Goal: Task Accomplishment & Management: Use online tool/utility

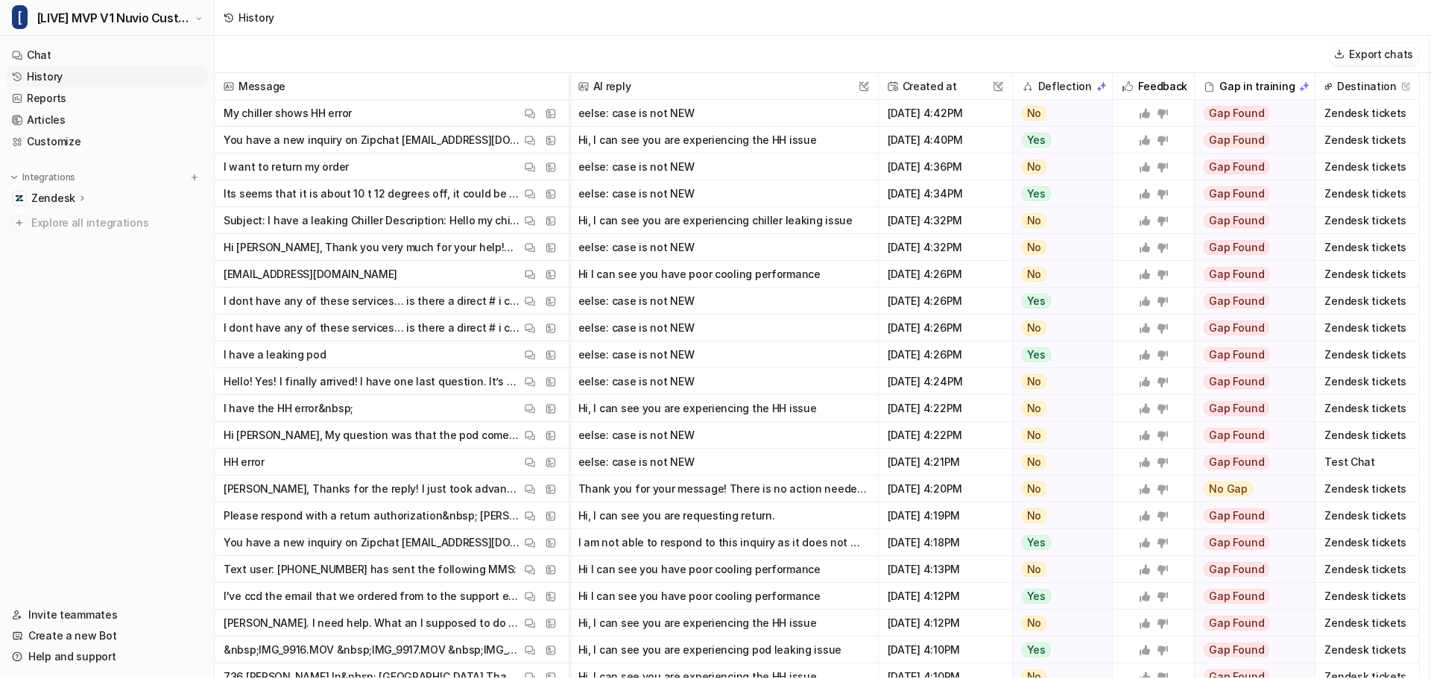
click at [666, 25] on div "History" at bounding box center [823, 18] width 1216 height 36
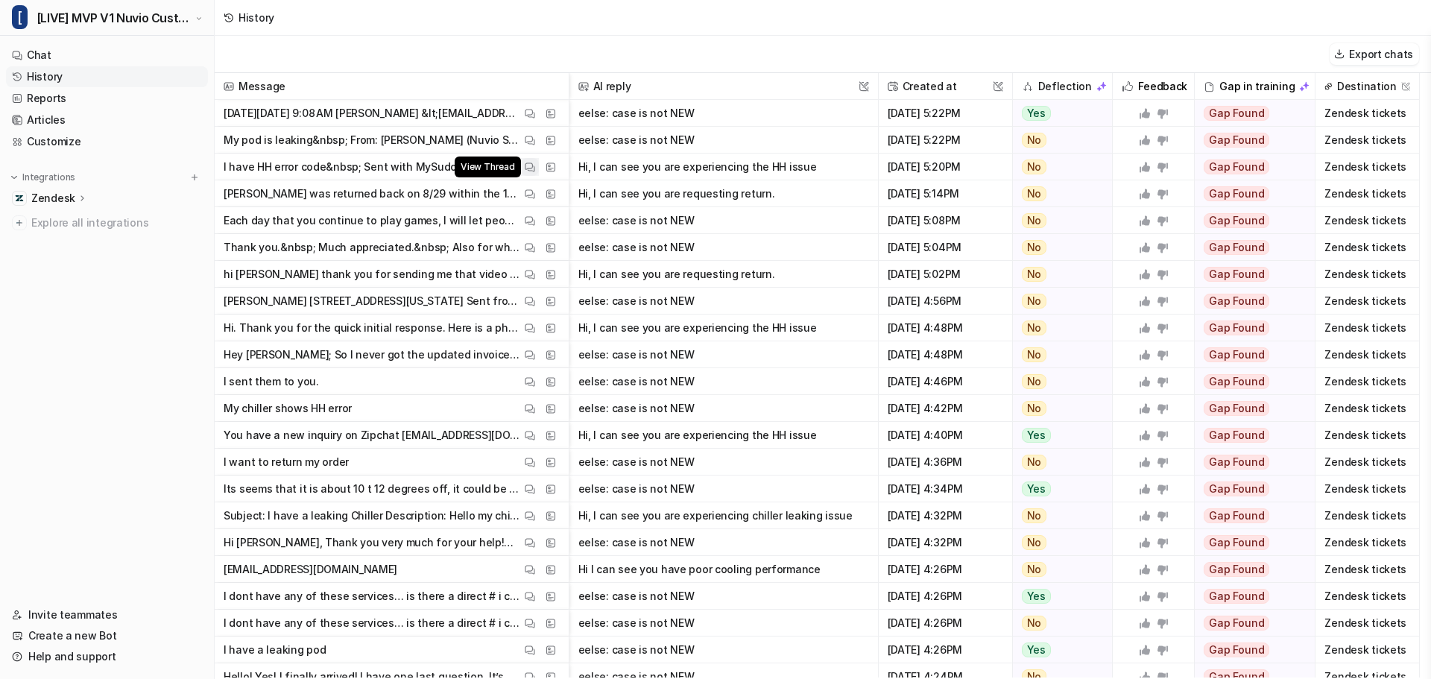
click at [529, 165] on img at bounding box center [530, 167] width 10 height 11
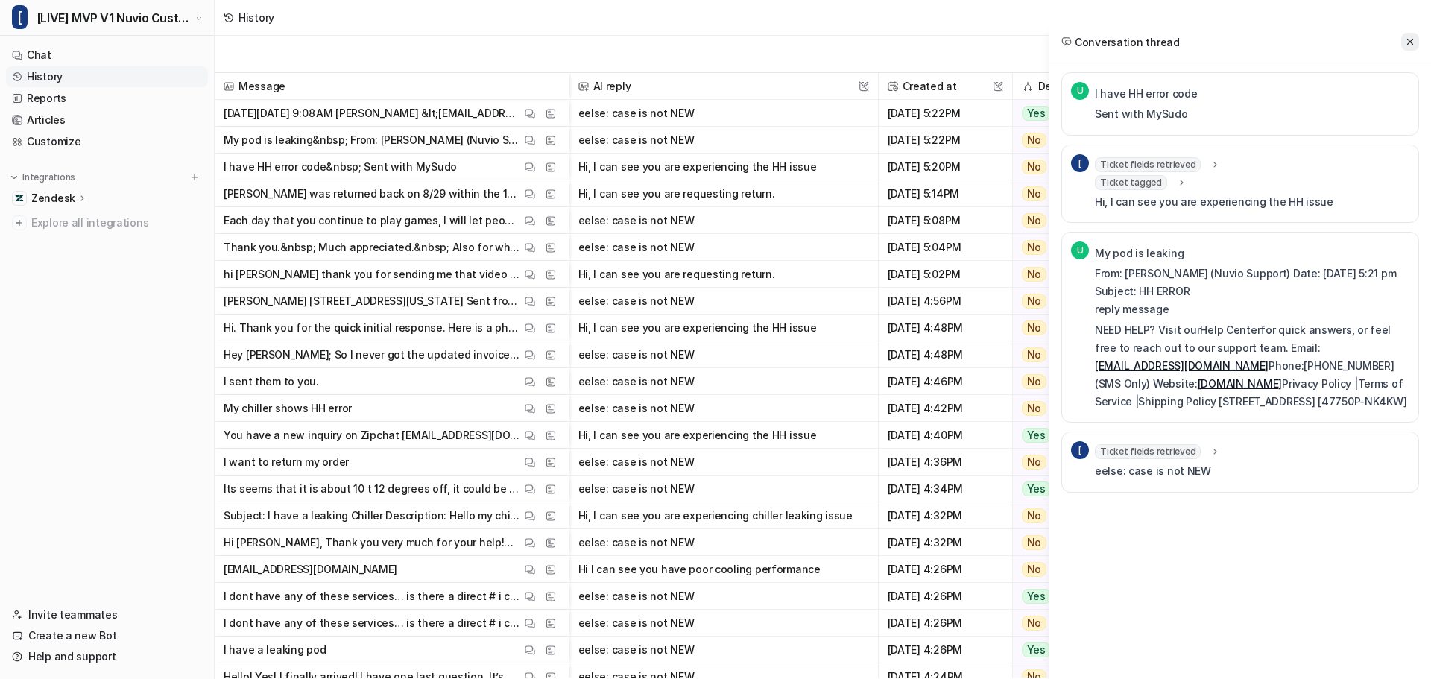
click at [1411, 45] on icon at bounding box center [1410, 42] width 10 height 10
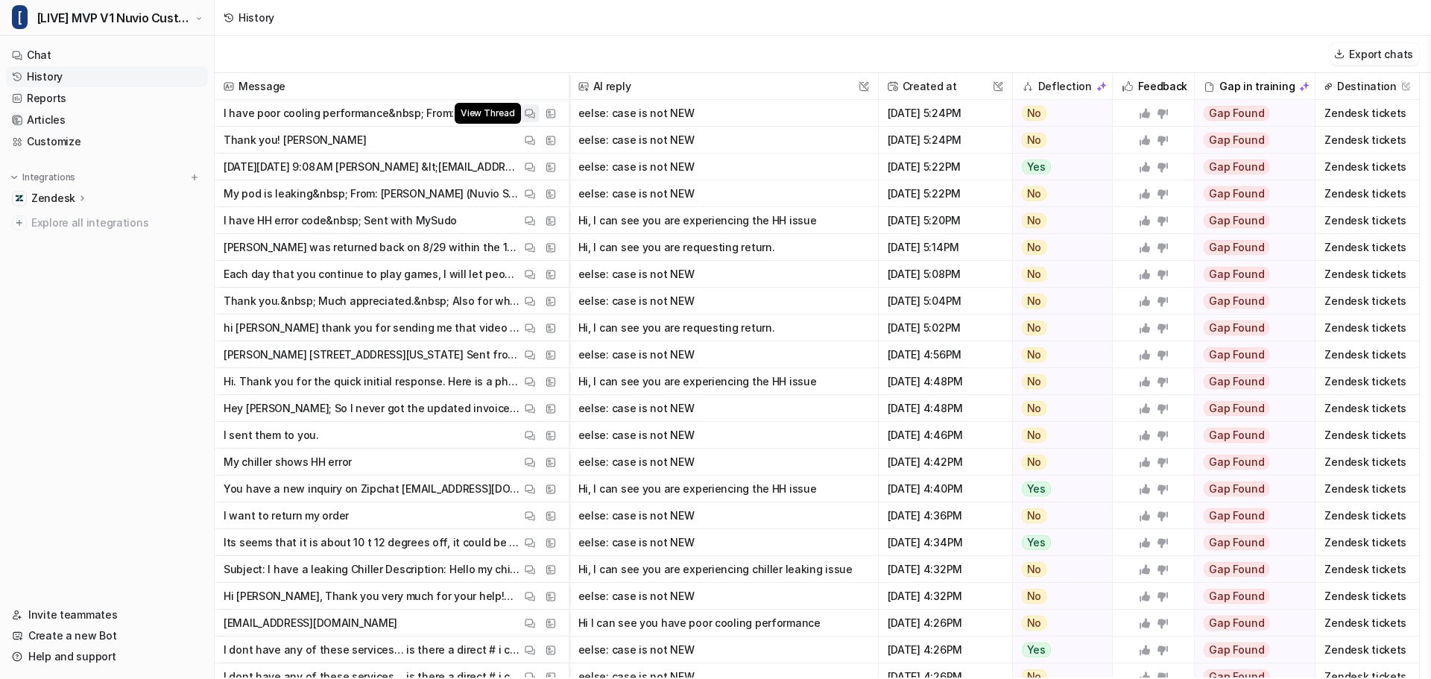
click at [531, 113] on img at bounding box center [530, 113] width 10 height 11
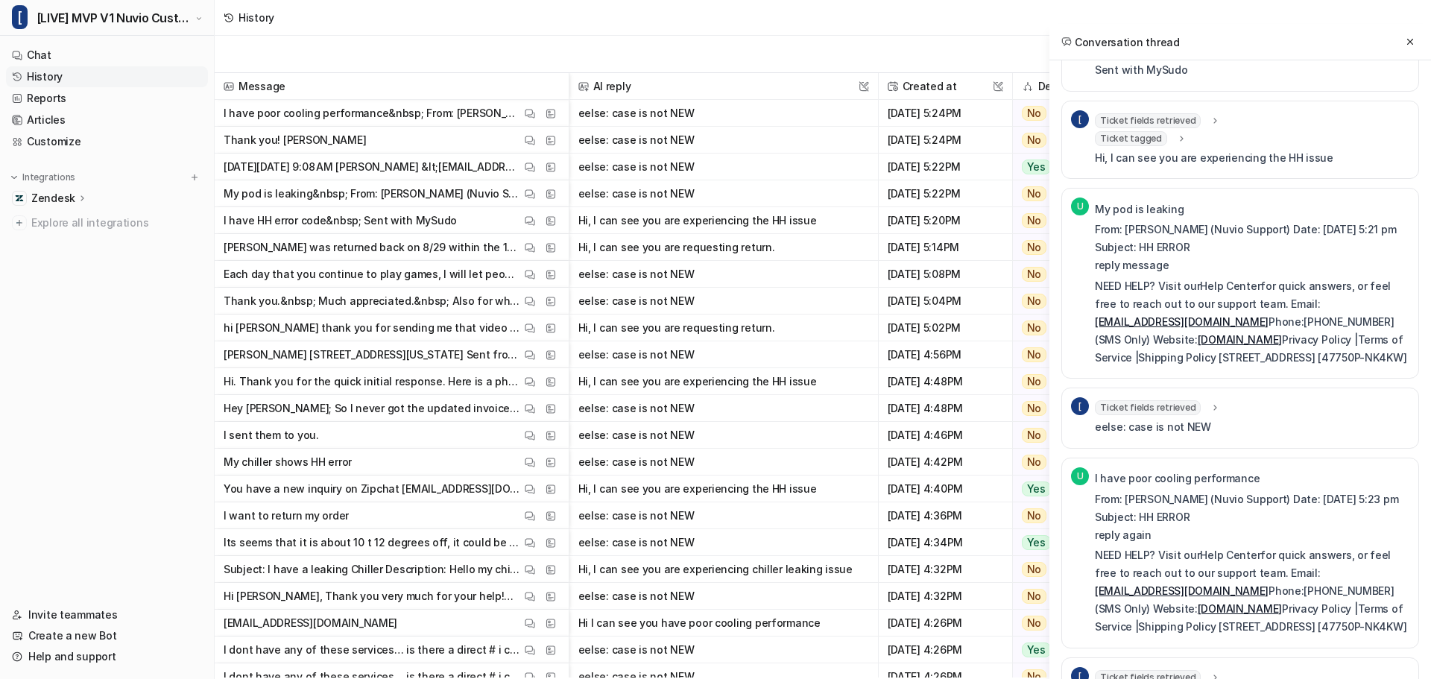
scroll to position [130, 0]
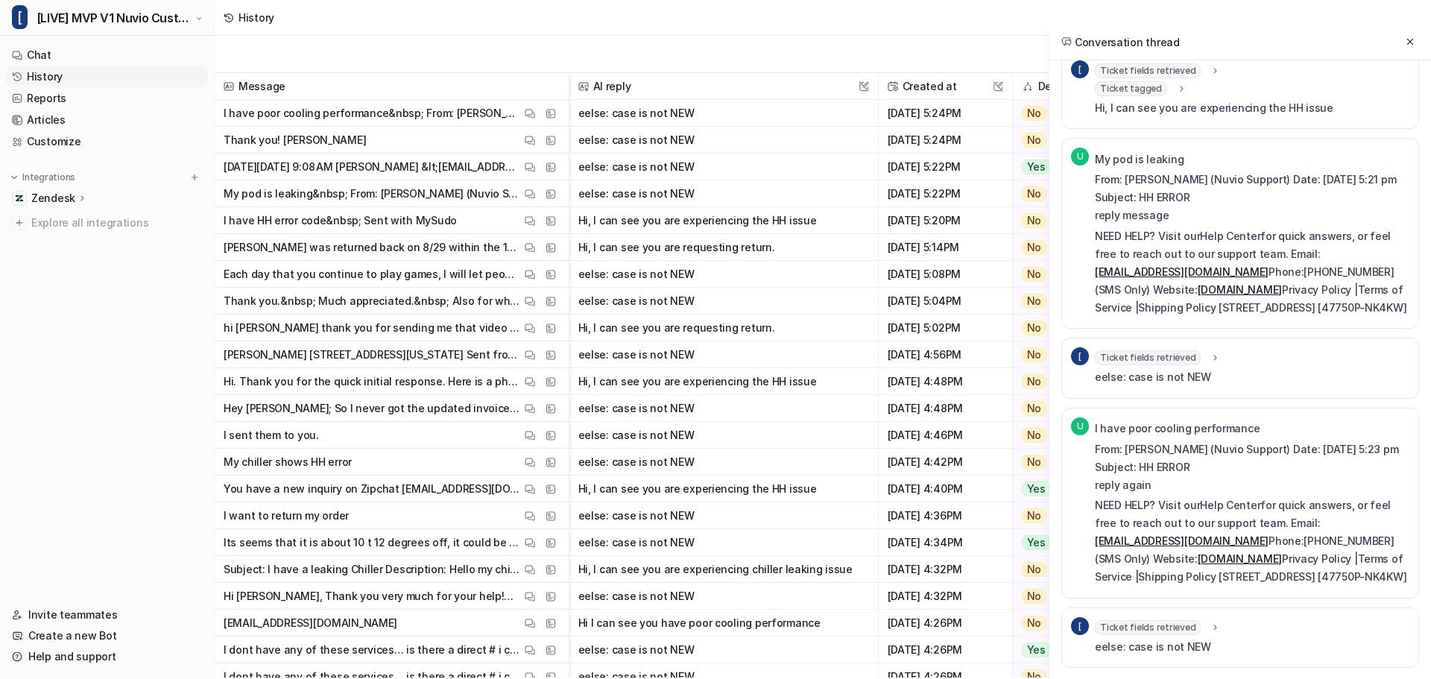
click at [1185, 622] on span "Ticket fields retrieved" at bounding box center [1148, 627] width 106 height 15
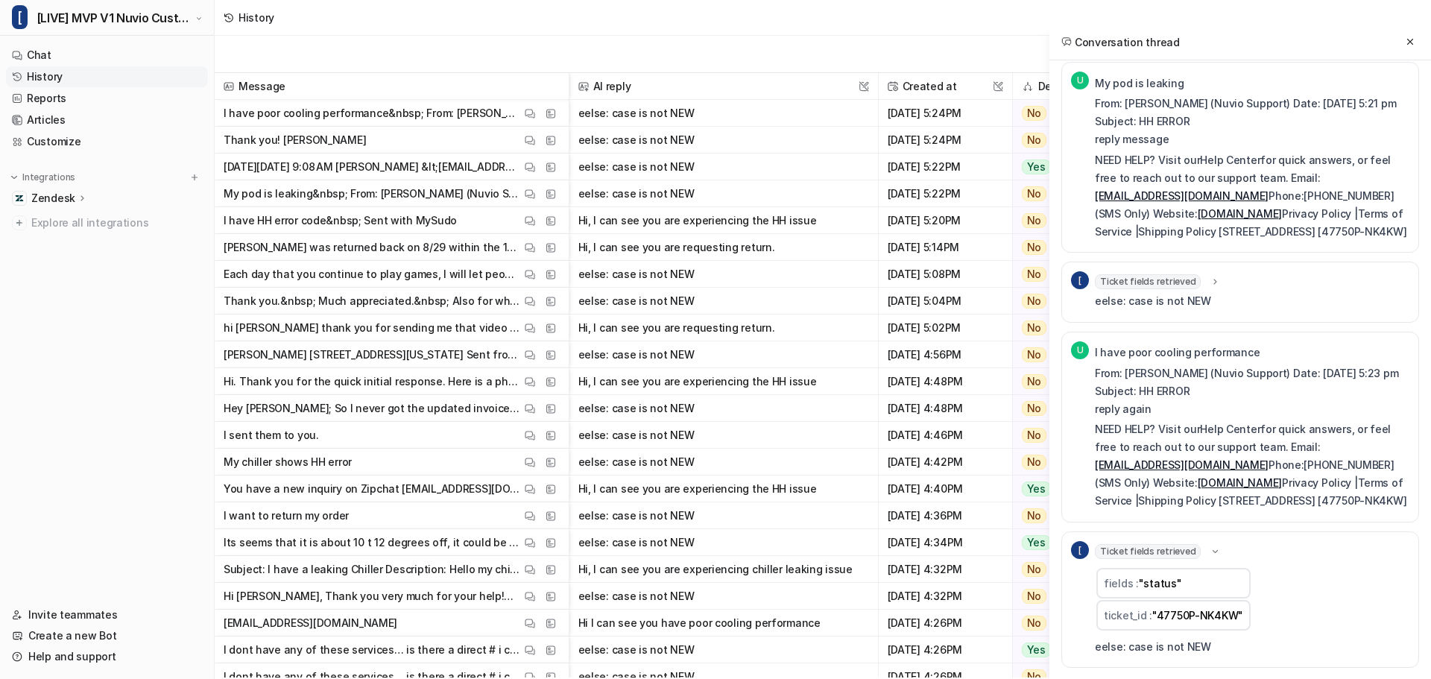
scroll to position [206, 0]
click at [1169, 274] on span "Ticket fields retrieved" at bounding box center [1148, 281] width 106 height 15
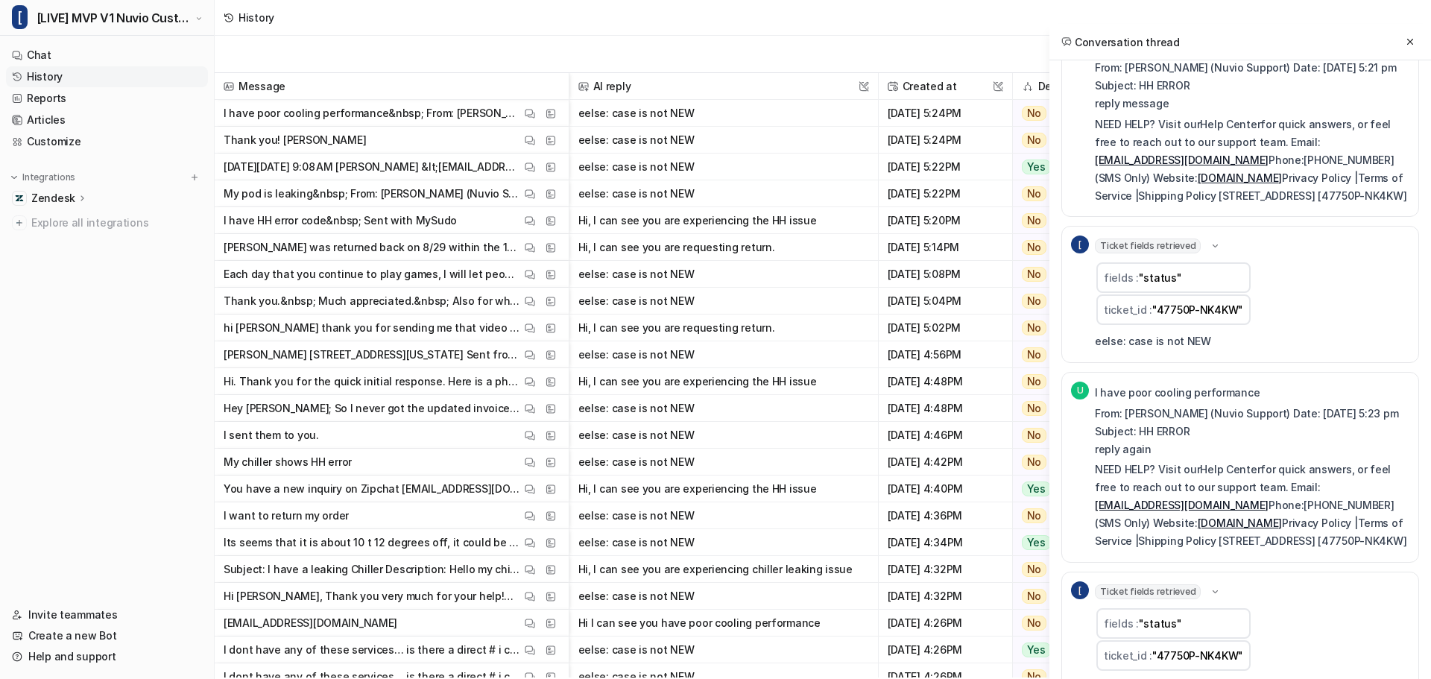
click at [1169, 253] on span "Ticket fields retrieved" at bounding box center [1148, 245] width 106 height 15
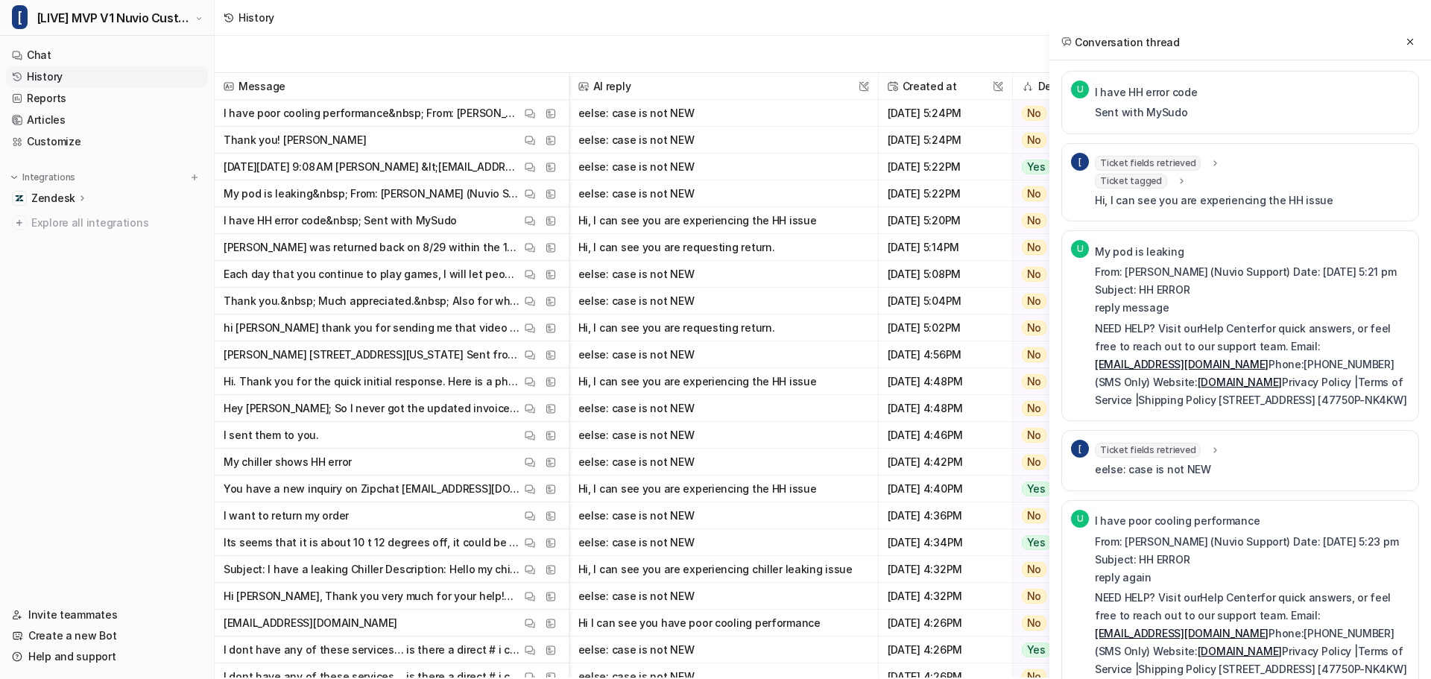
scroll to position [0, 0]
click at [1161, 165] on span "Ticket fields retrieved" at bounding box center [1148, 164] width 106 height 15
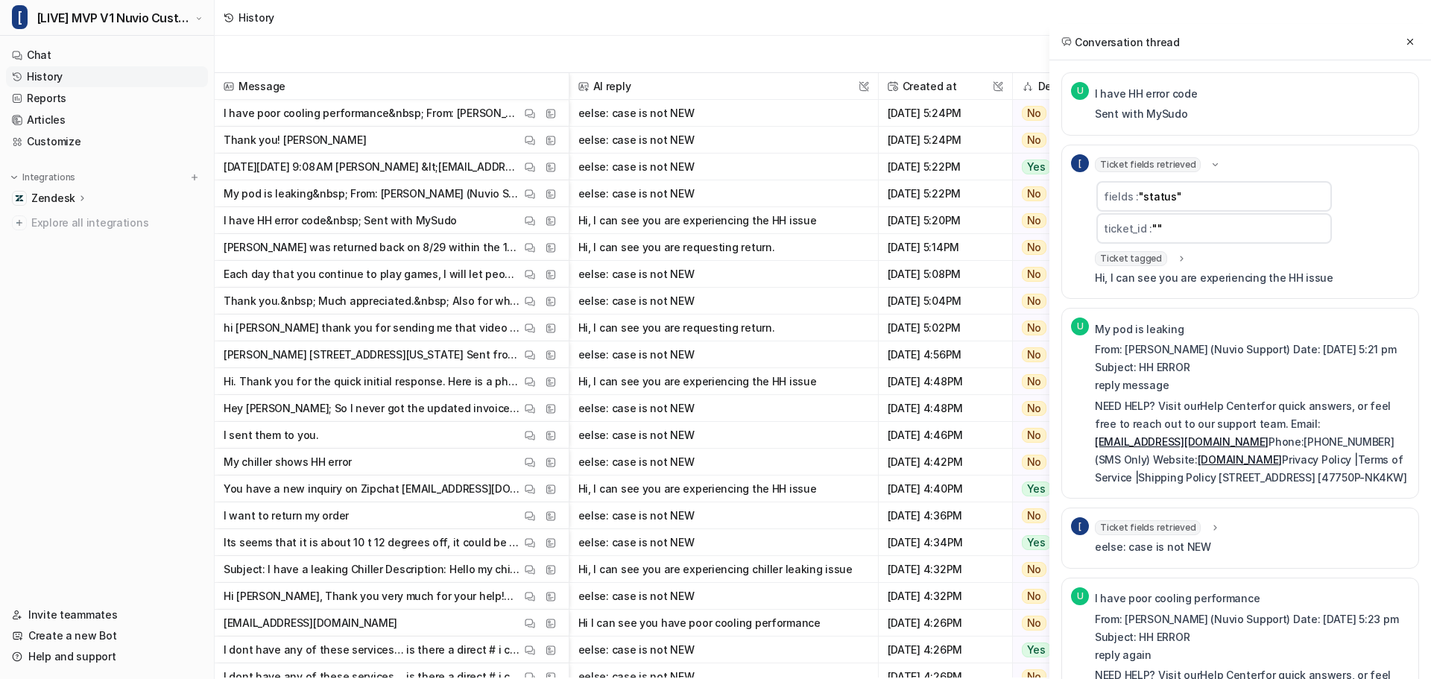
click at [1161, 165] on span "Ticket fields retrieved" at bounding box center [1148, 164] width 106 height 15
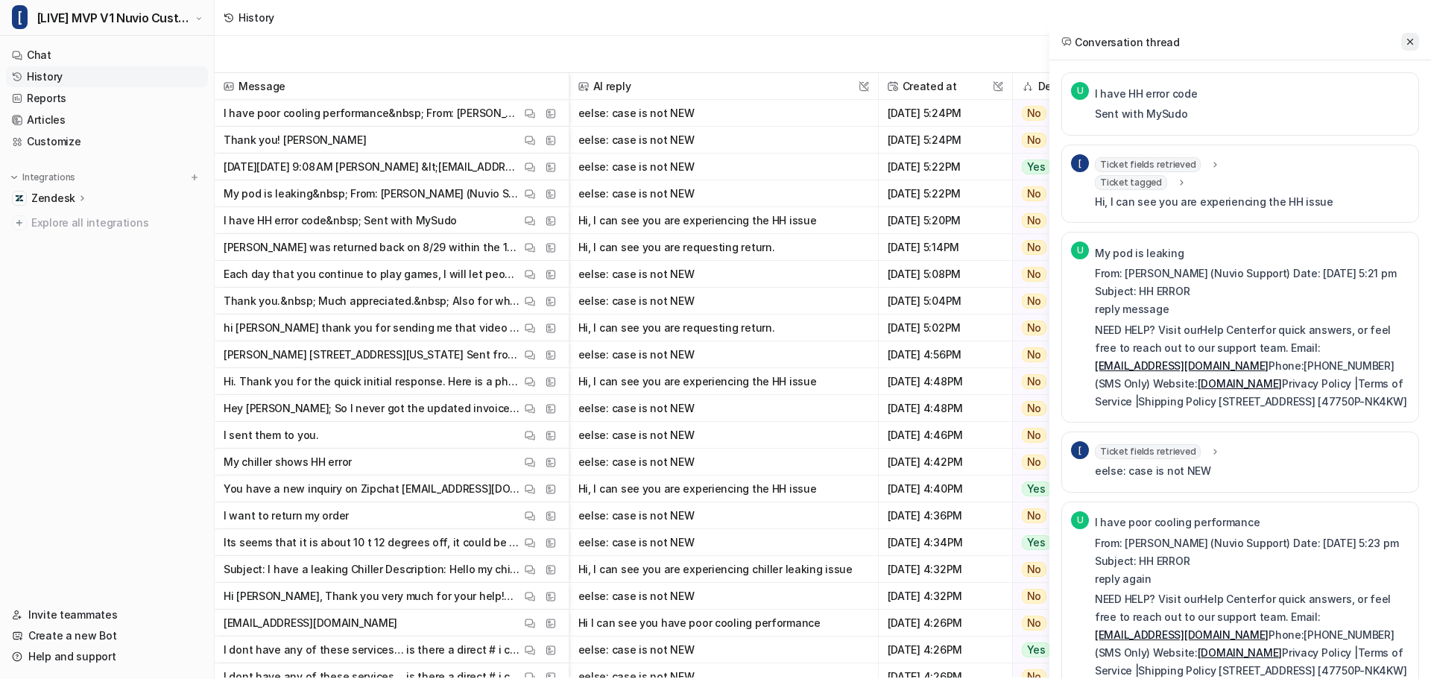
click at [1413, 37] on icon at bounding box center [1410, 42] width 10 height 10
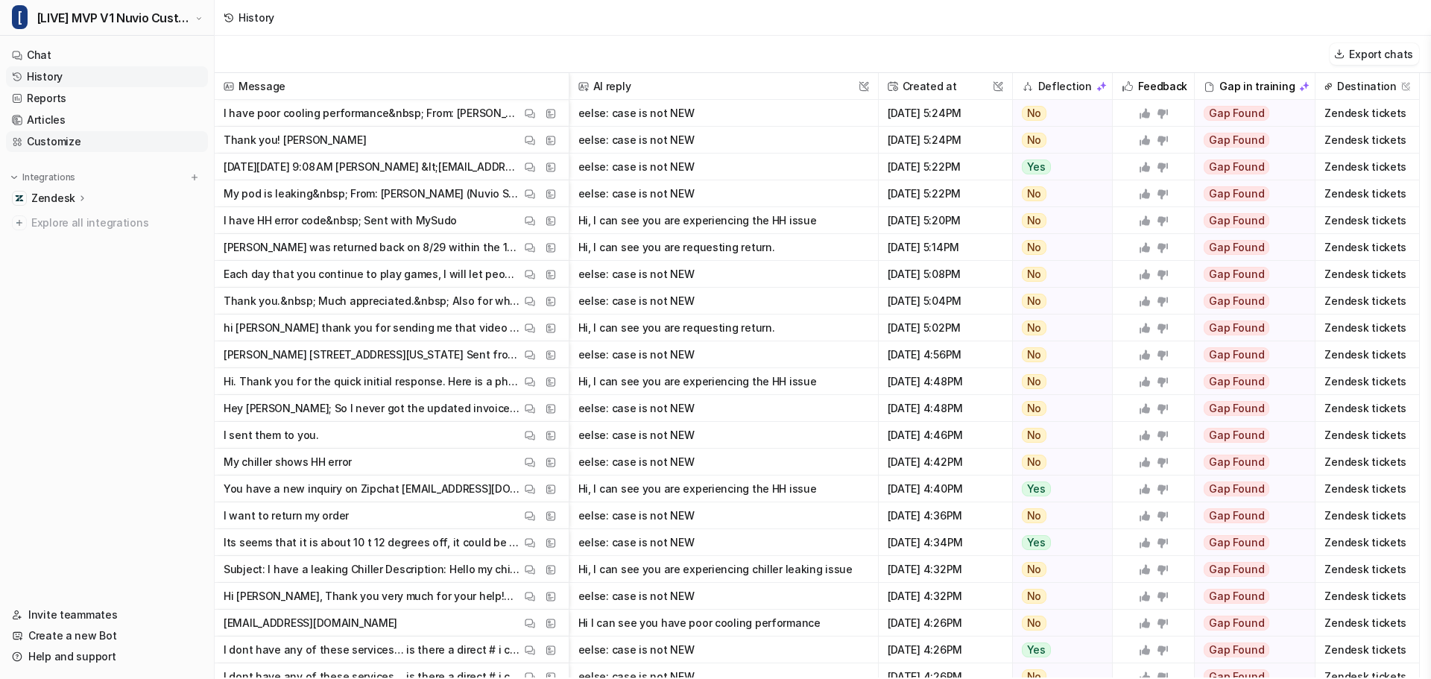
click at [49, 142] on link "Customize" at bounding box center [107, 141] width 202 height 21
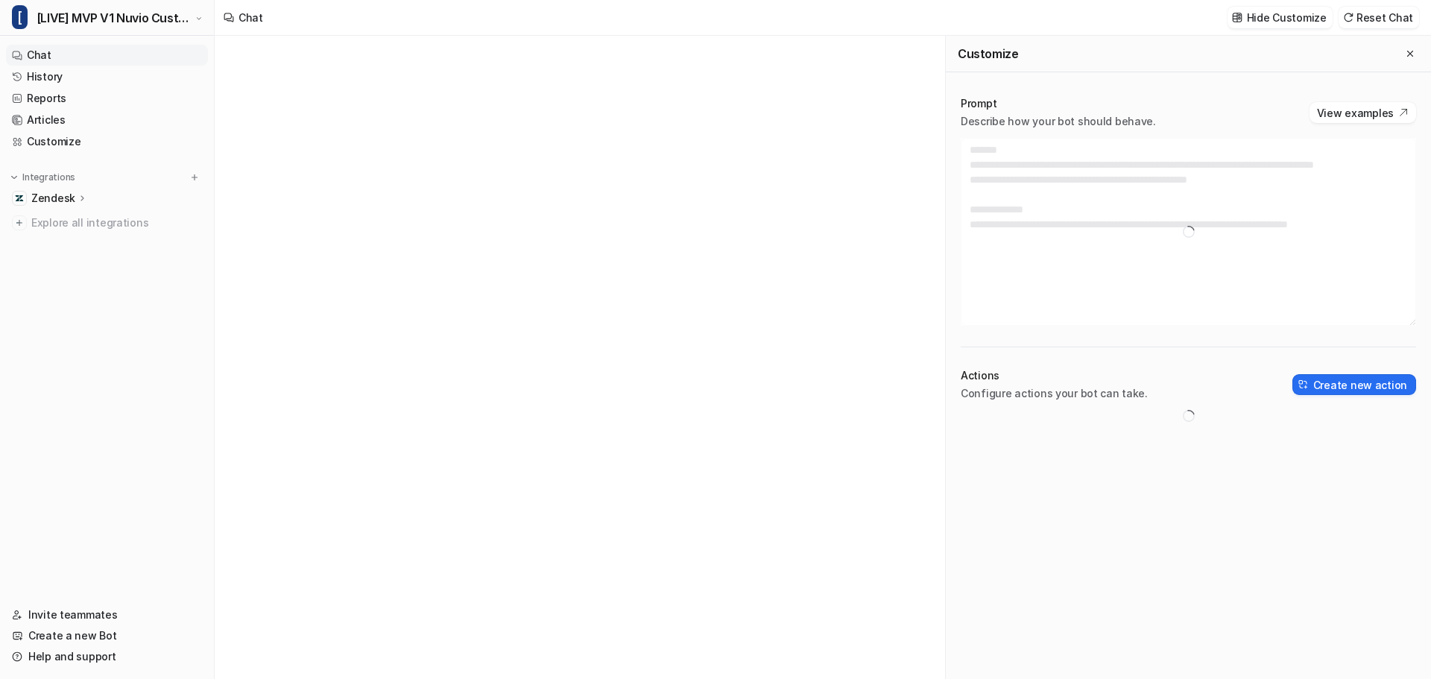
type textarea "**********"
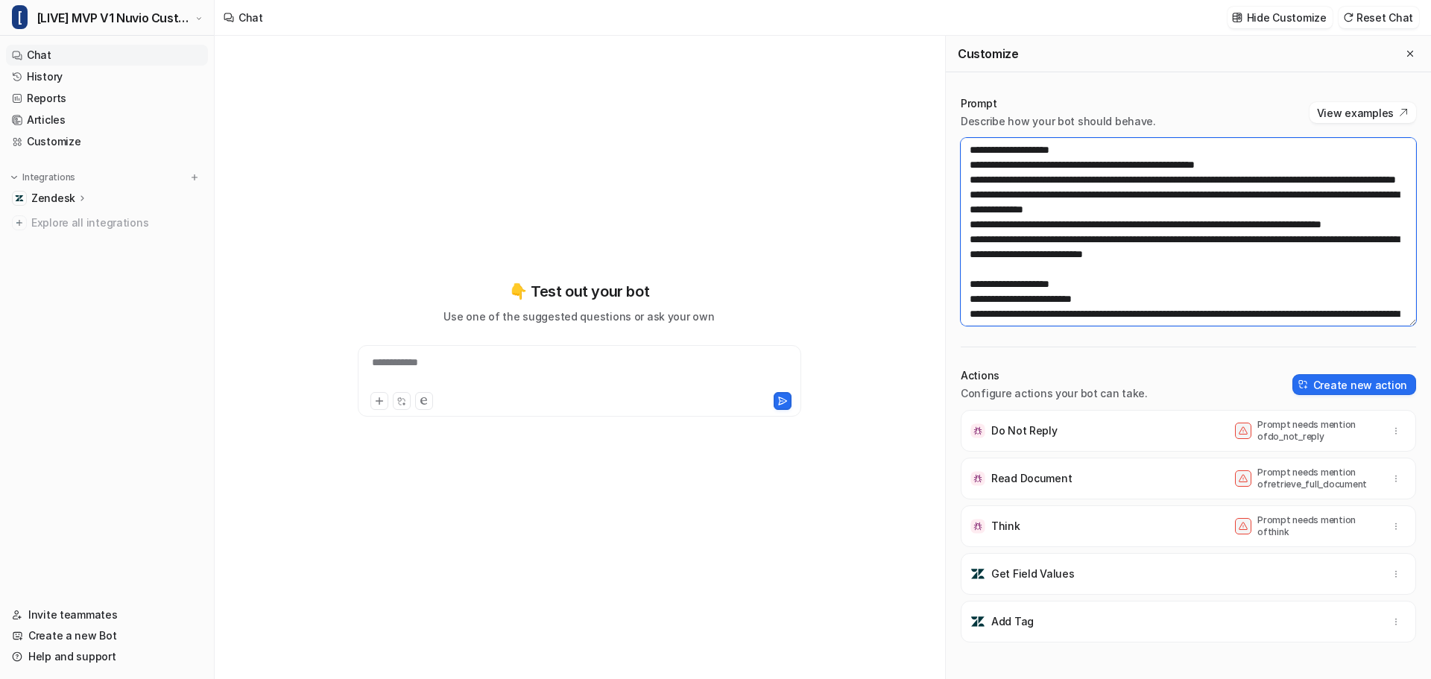
click at [1094, 230] on textarea at bounding box center [1188, 232] width 455 height 188
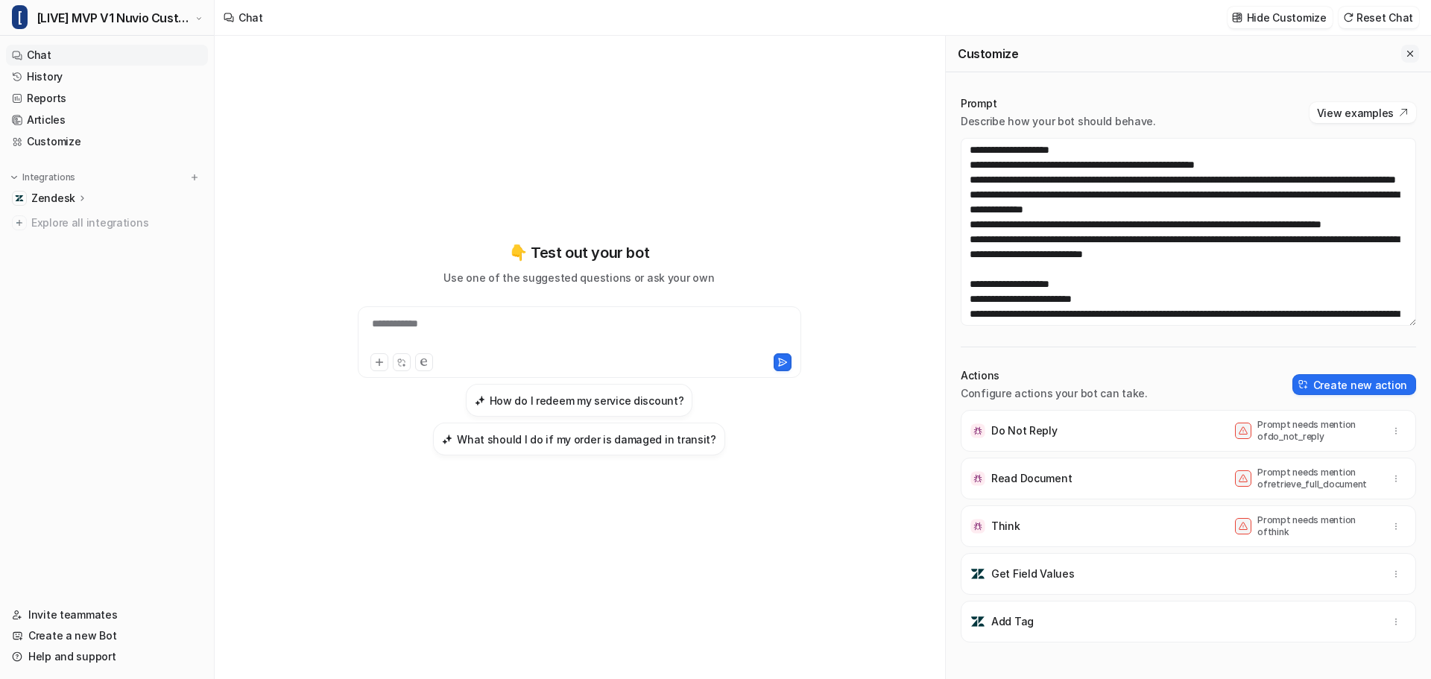
click at [1405, 51] on icon "Close flyout" at bounding box center [1410, 53] width 10 height 10
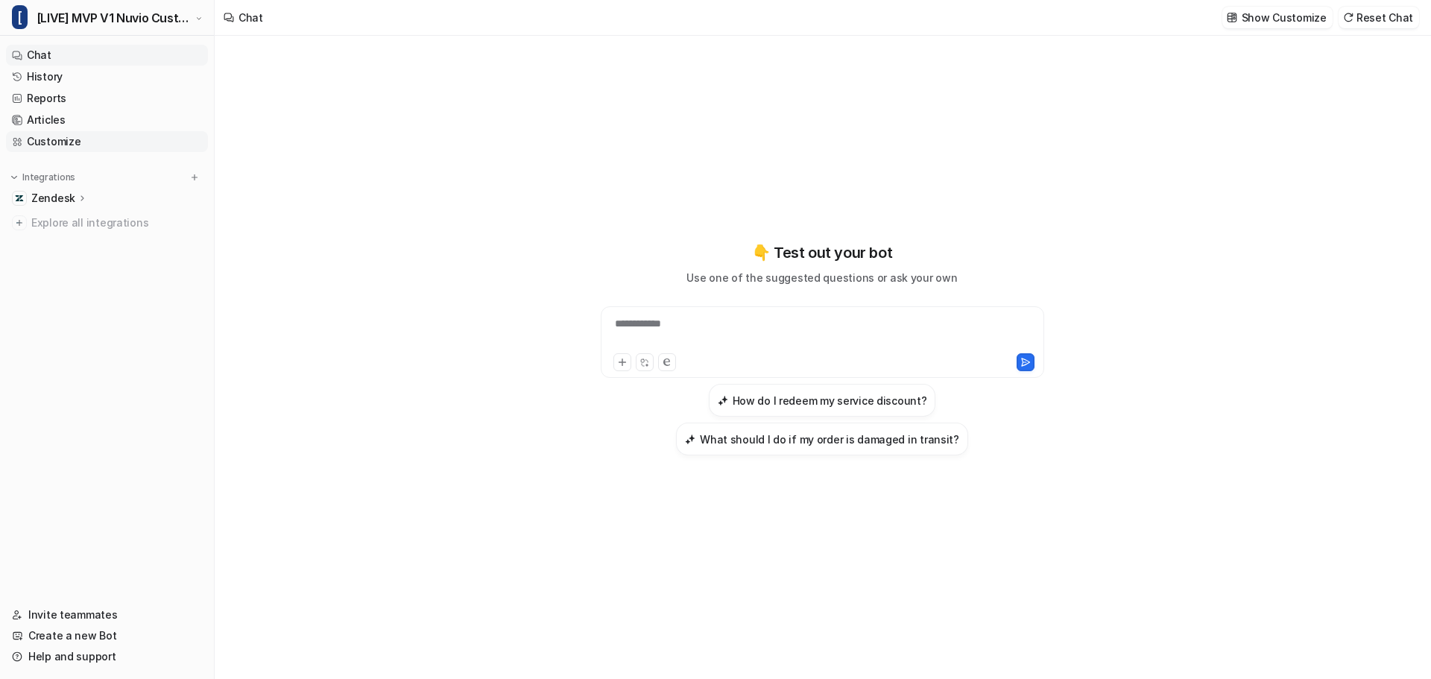
click at [75, 145] on link "Customize" at bounding box center [107, 141] width 202 height 21
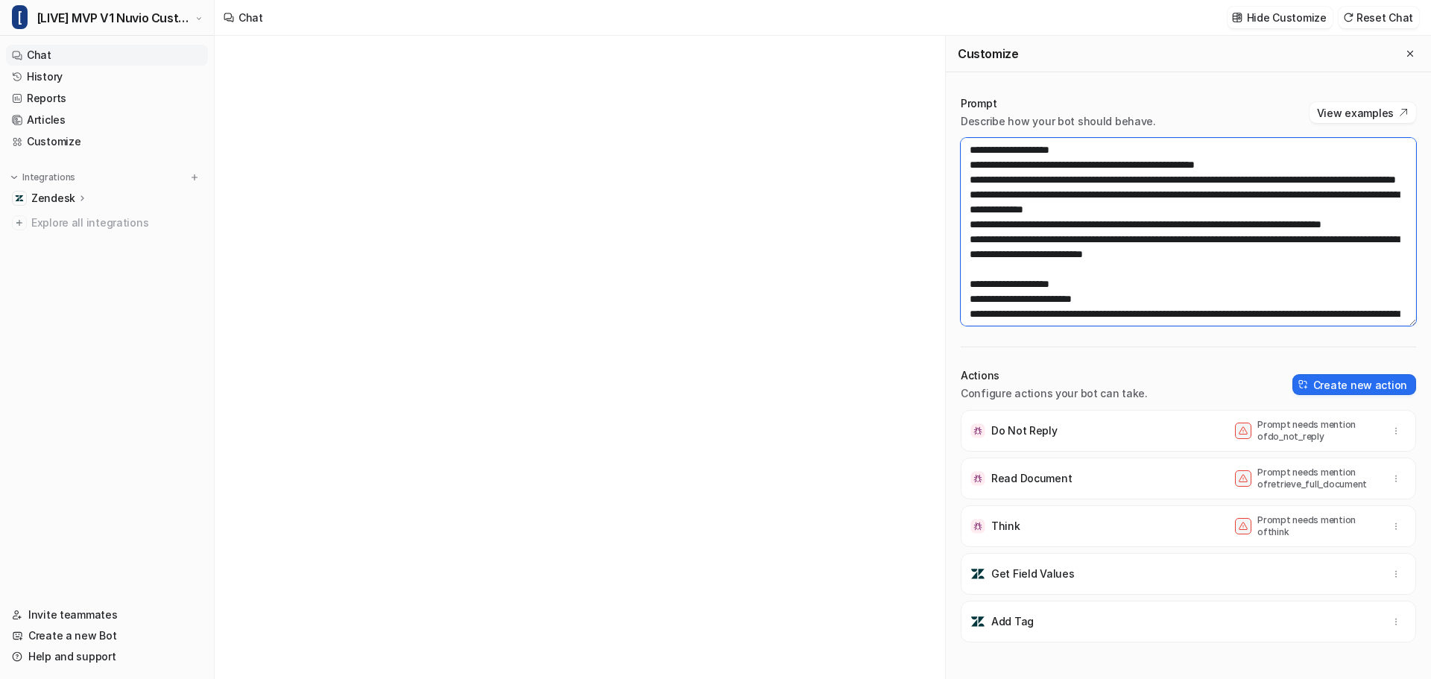
click at [1119, 176] on textarea at bounding box center [1188, 232] width 455 height 188
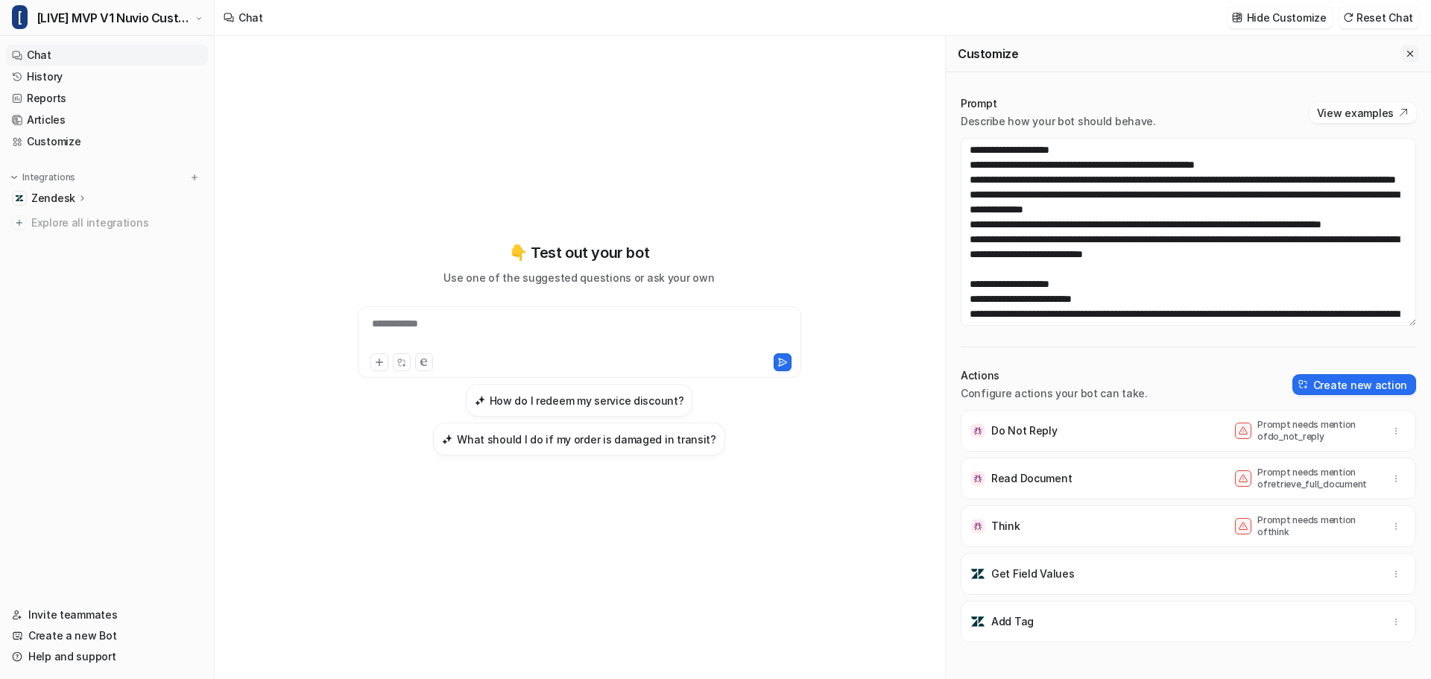
click at [1405, 57] on icon "Close flyout" at bounding box center [1410, 53] width 10 height 10
